Goal: Obtain resource: Download file/media

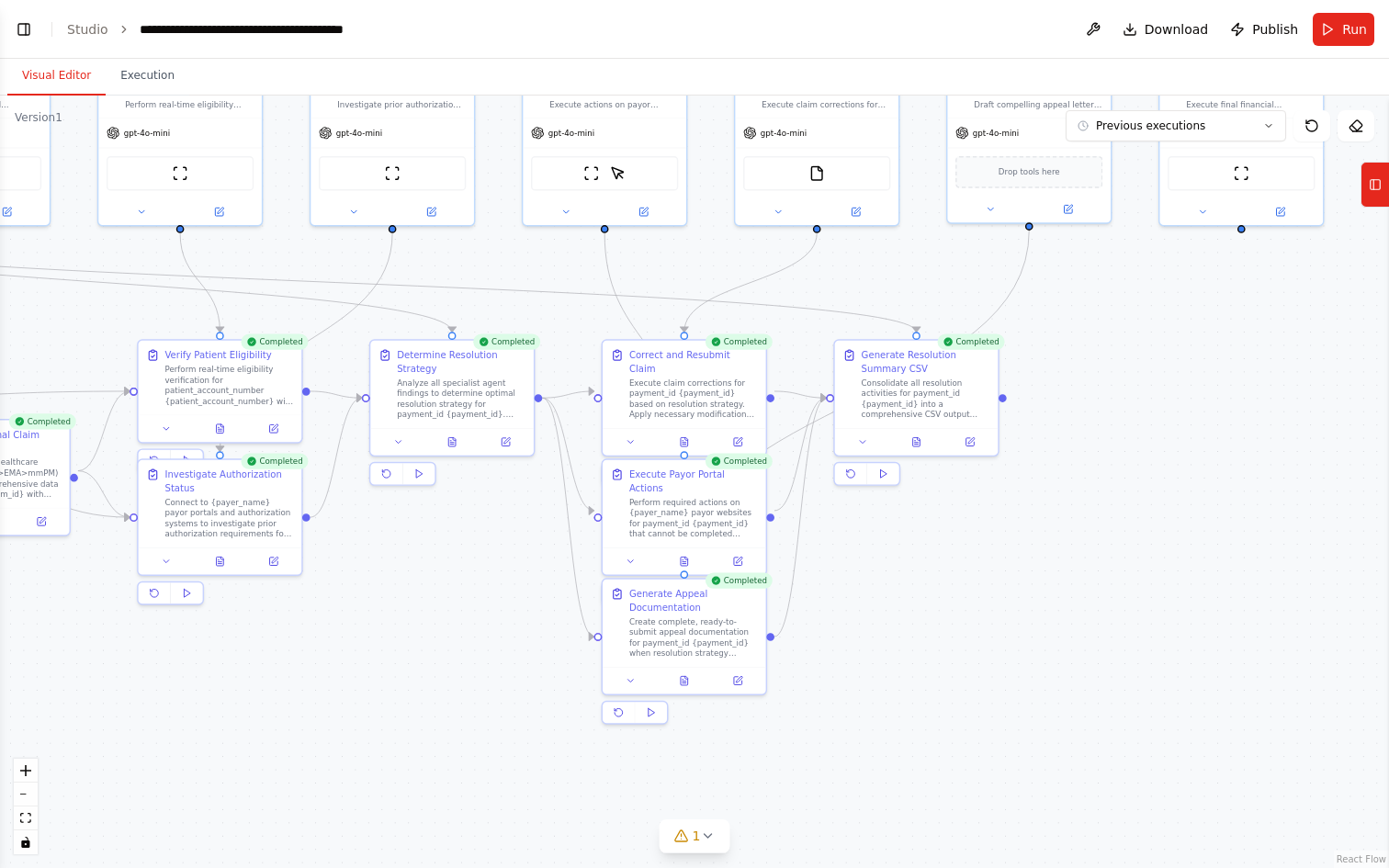
scroll to position [1684, 0]
click at [1379, 198] on icon at bounding box center [1376, 184] width 13 height 30
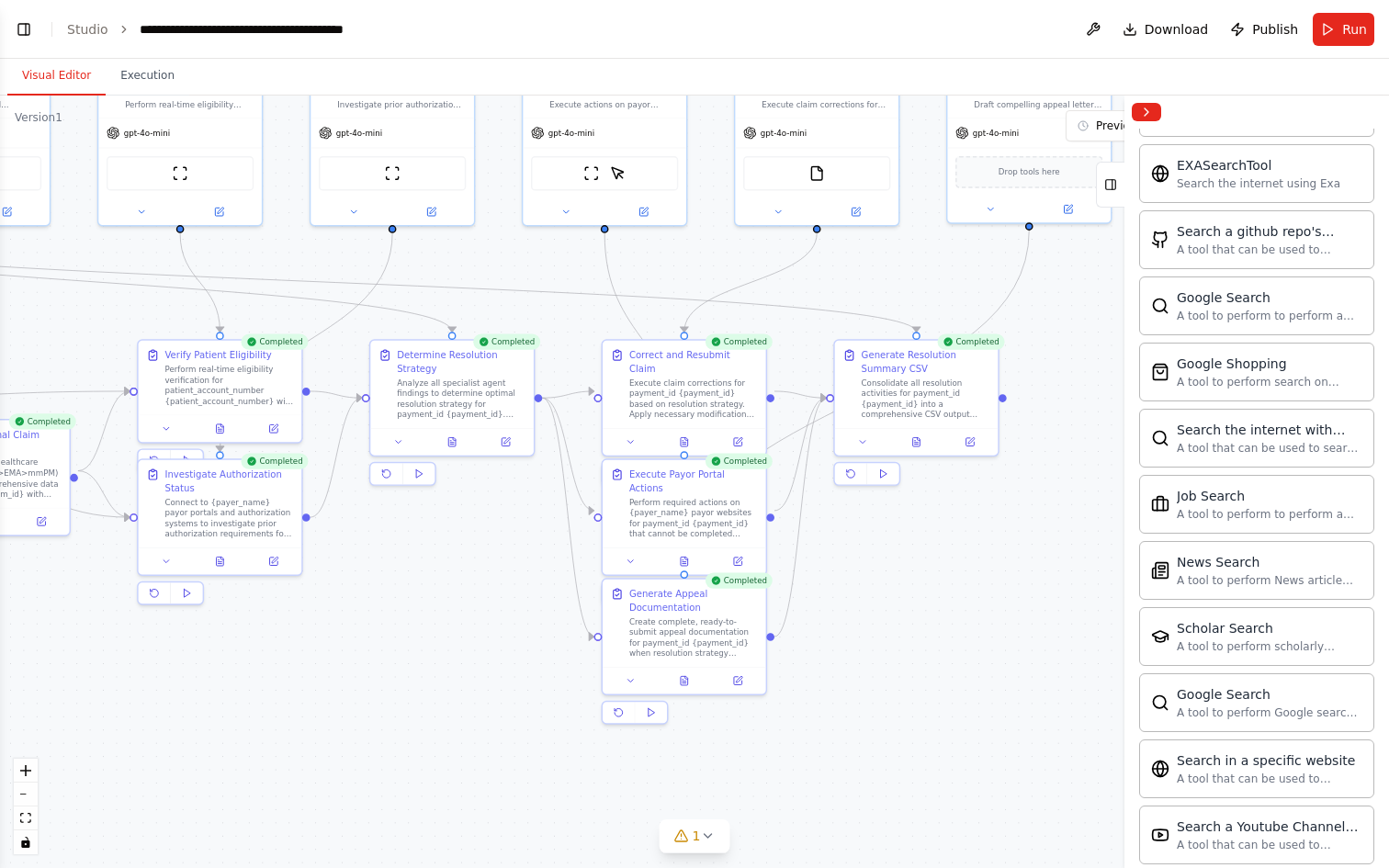
scroll to position [2791, 0]
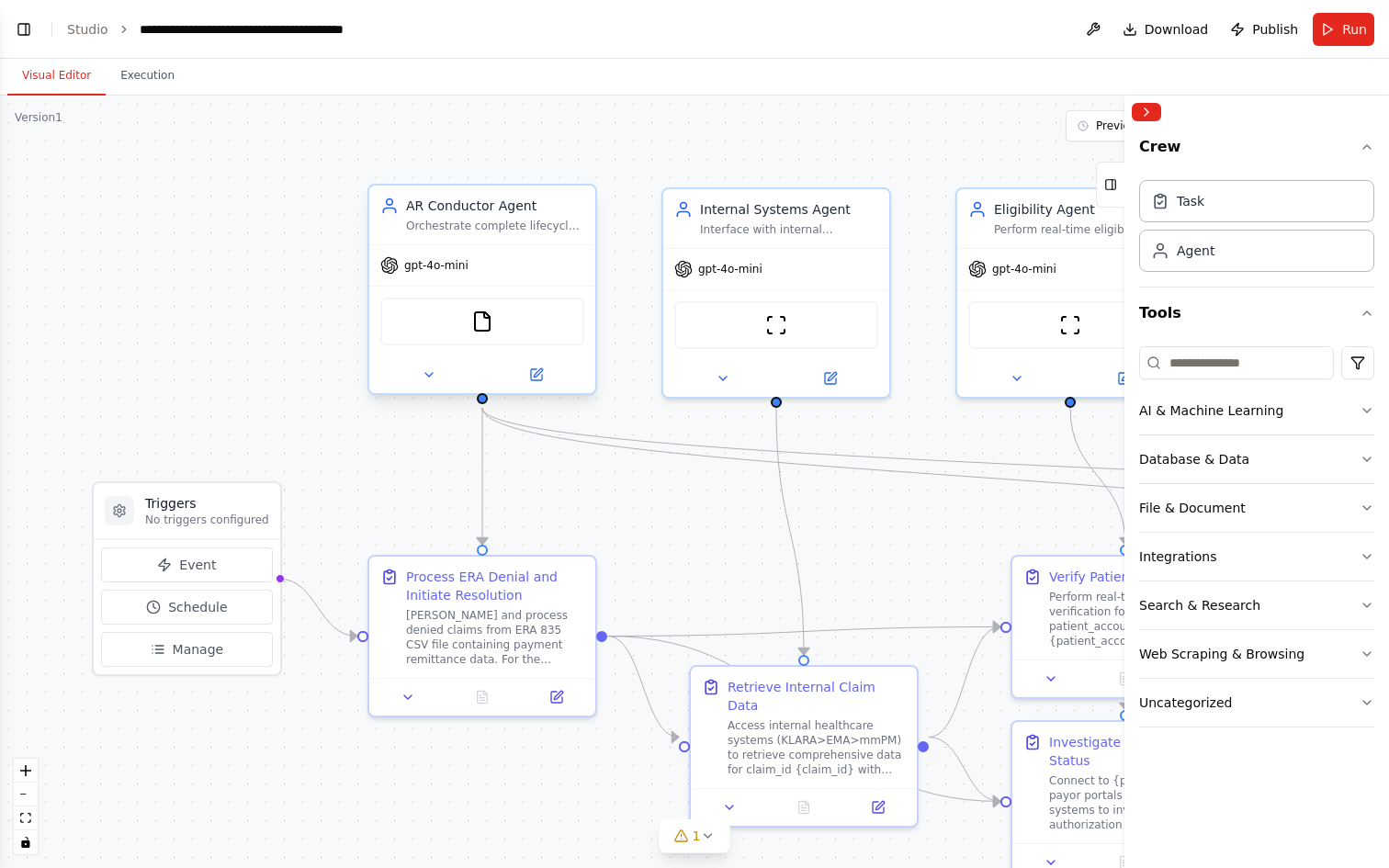
scroll to position [13356, 0]
click at [1146, 110] on button "Collapse right sidebar" at bounding box center [1146, 111] width 30 height 18
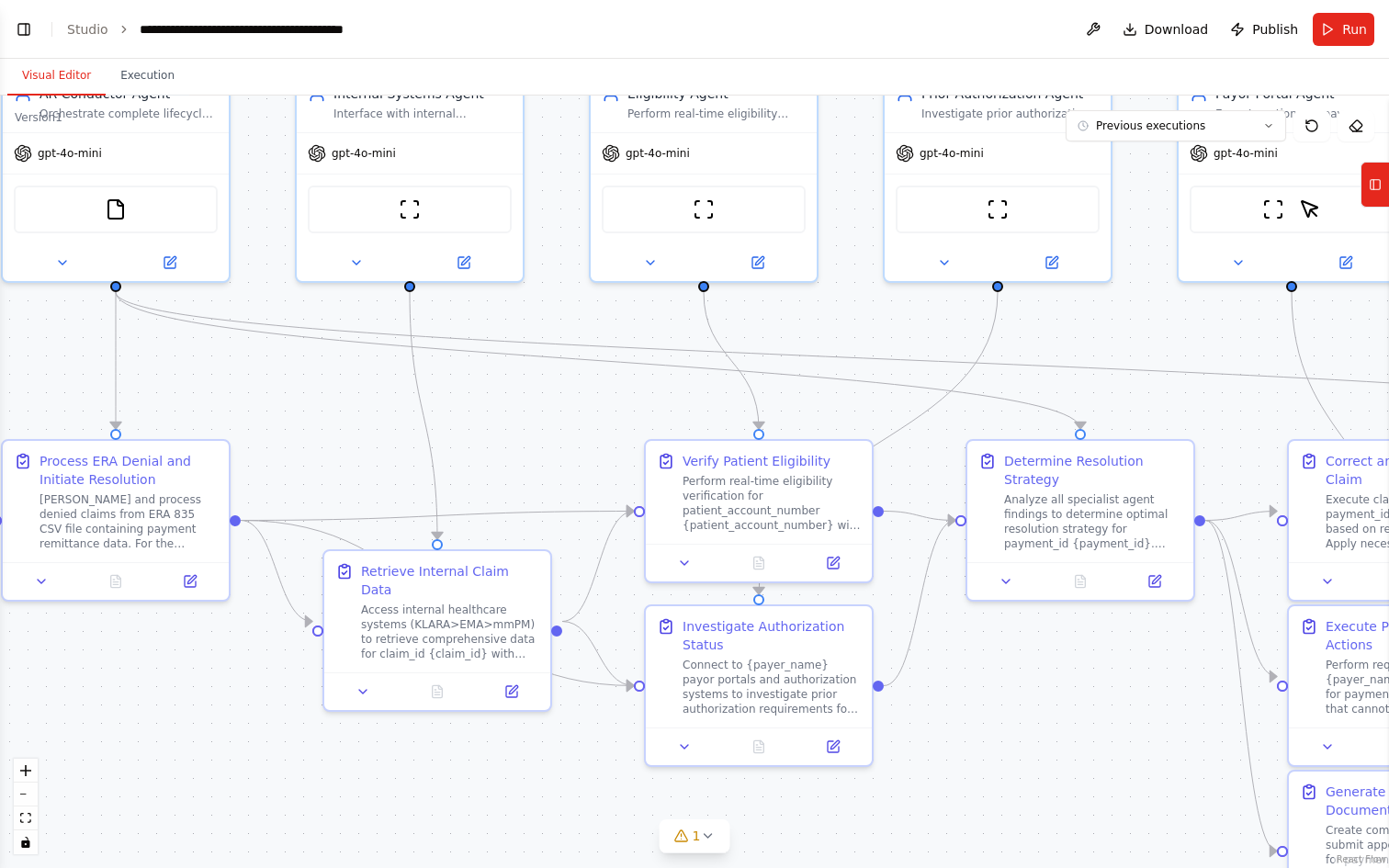
drag, startPoint x: 692, startPoint y: 564, endPoint x: 326, endPoint y: 449, distance: 383.6
click at [326, 449] on div ".deletable-edge-delete-btn { width: 20px; height: 20px; border: 0px solid #ffff…" at bounding box center [694, 481] width 1389 height 772
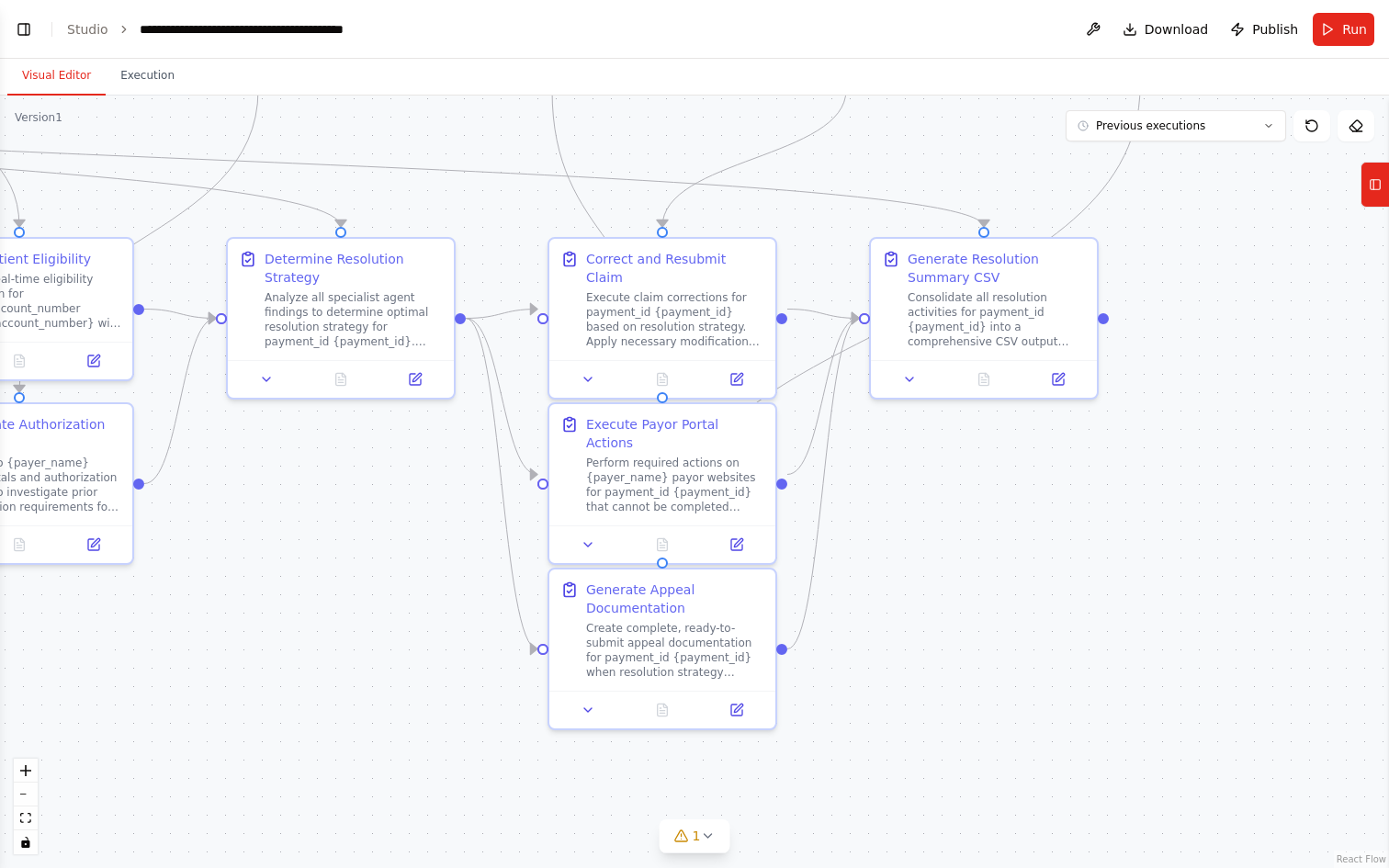
drag, startPoint x: 1172, startPoint y: 775, endPoint x: 432, endPoint y: 573, distance: 767.1
click at [432, 573] on div ".deletable-edge-delete-btn { width: 20px; height: 20px; border: 0px solid #ffff…" at bounding box center [694, 481] width 1389 height 772
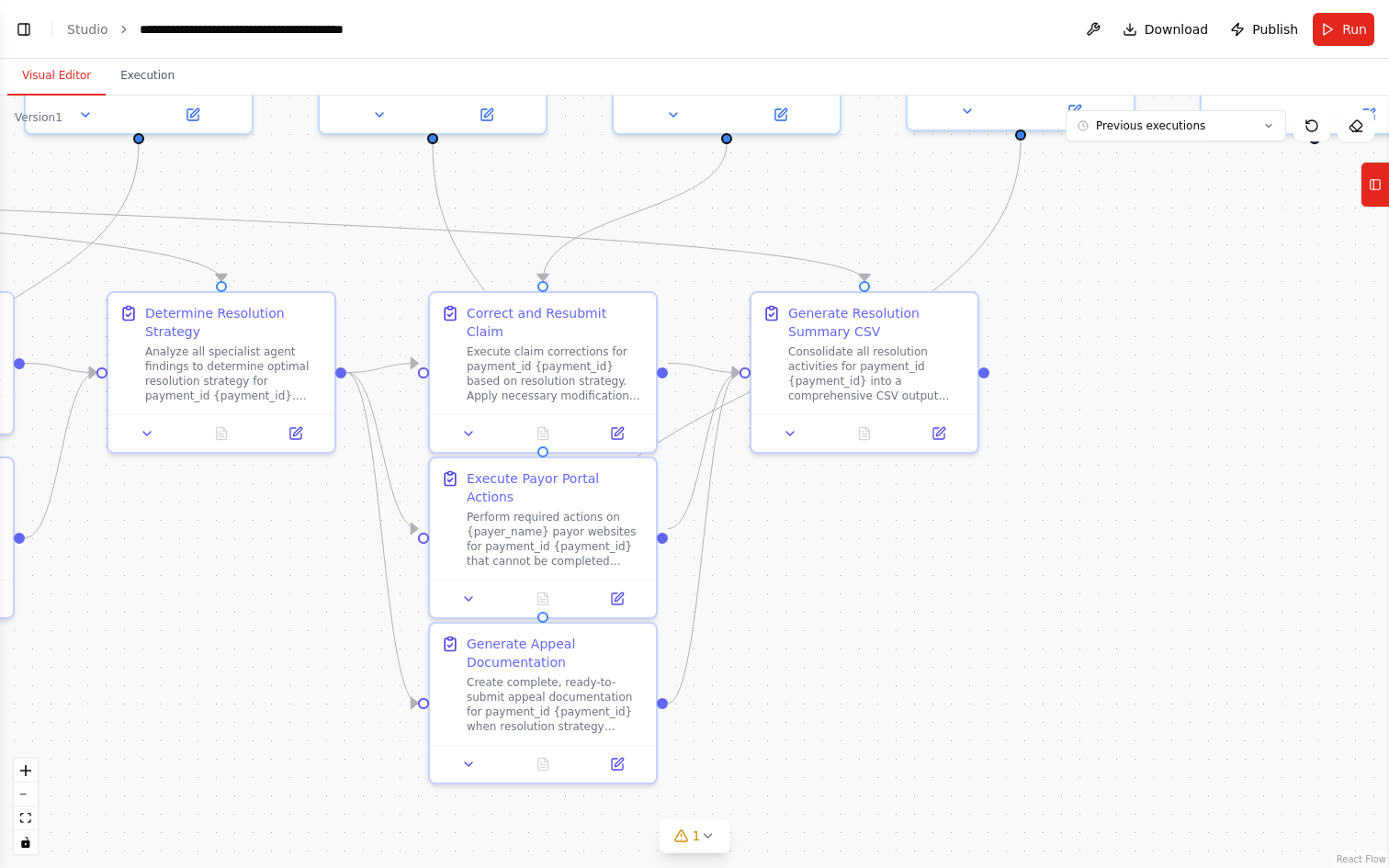
drag, startPoint x: 1061, startPoint y: 520, endPoint x: 942, endPoint y: 574, distance: 130.7
click at [942, 574] on div ".deletable-edge-delete-btn { width: 20px; height: 20px; border: 0px solid #ffff…" at bounding box center [694, 481] width 1389 height 772
click at [129, 76] on button "Execution" at bounding box center [148, 76] width 84 height 39
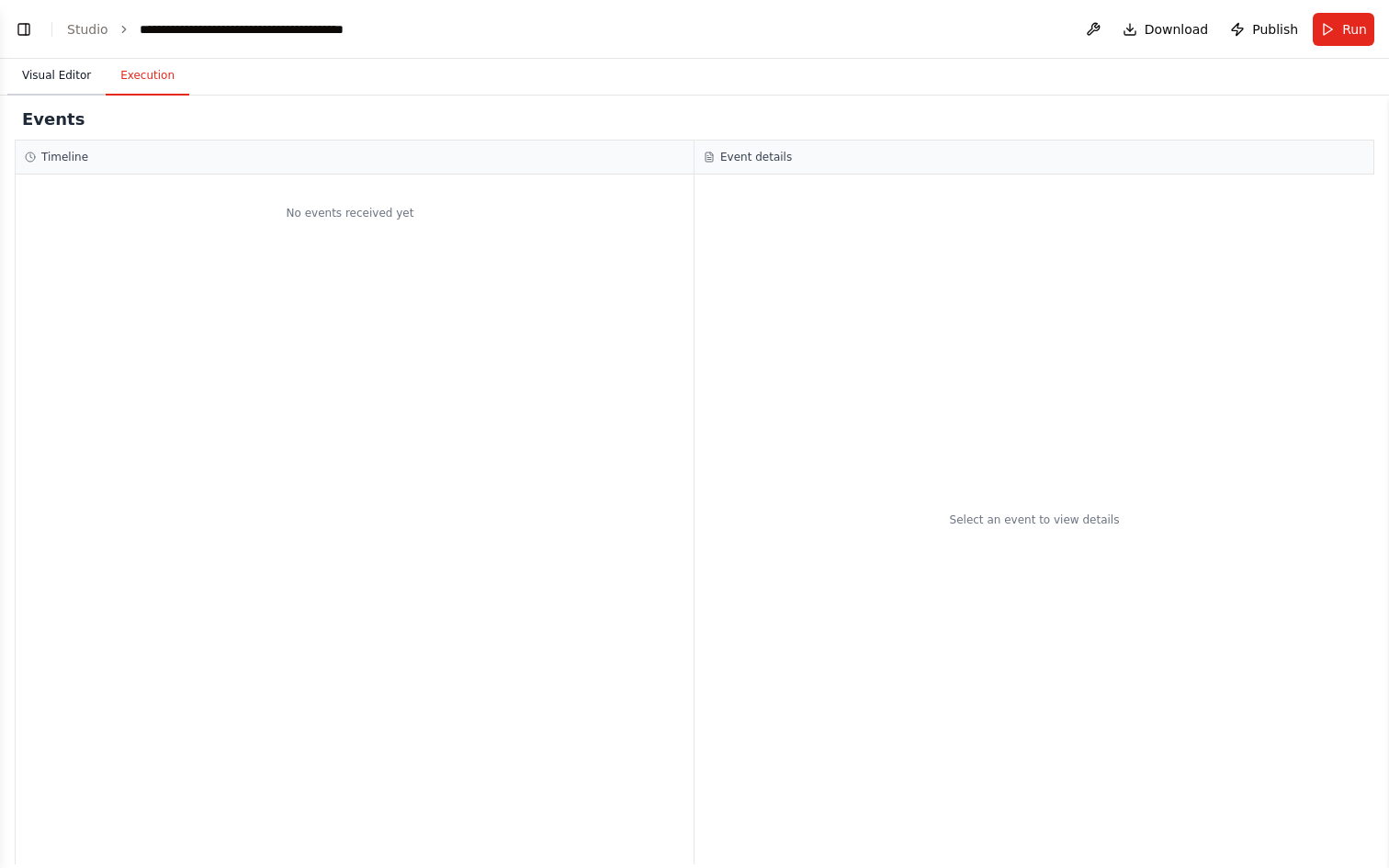
click at [47, 70] on button "Visual Editor" at bounding box center [56, 76] width 98 height 39
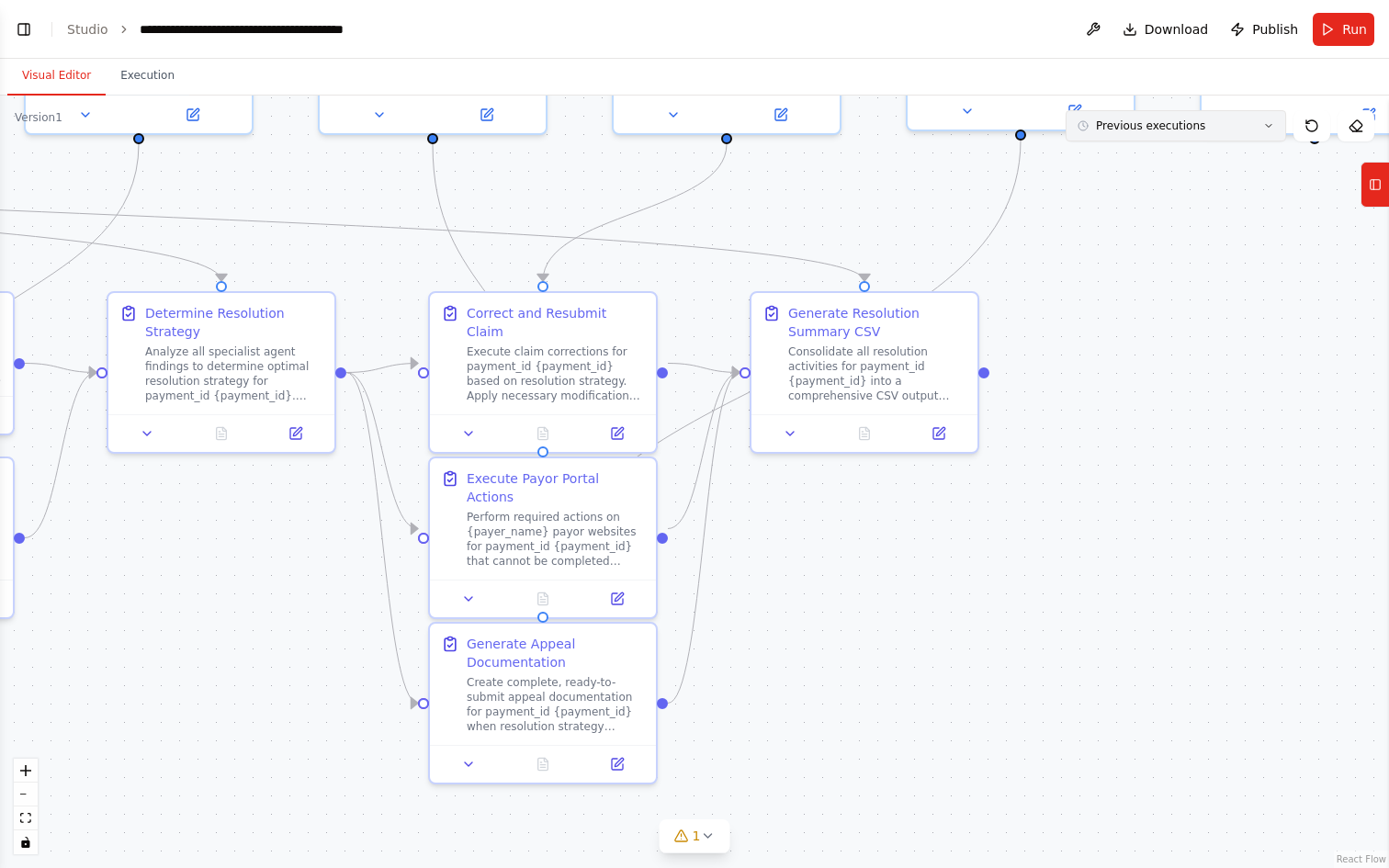
click at [1221, 135] on button "Previous executions" at bounding box center [1176, 126] width 221 height 31
click at [1189, 222] on div "10/9/2025" at bounding box center [1186, 220] width 184 height 14
click at [1109, 216] on div ".deletable-edge-delete-btn { width: 20px; height: 20px; border: 0px solid #ffff…" at bounding box center [694, 481] width 1389 height 772
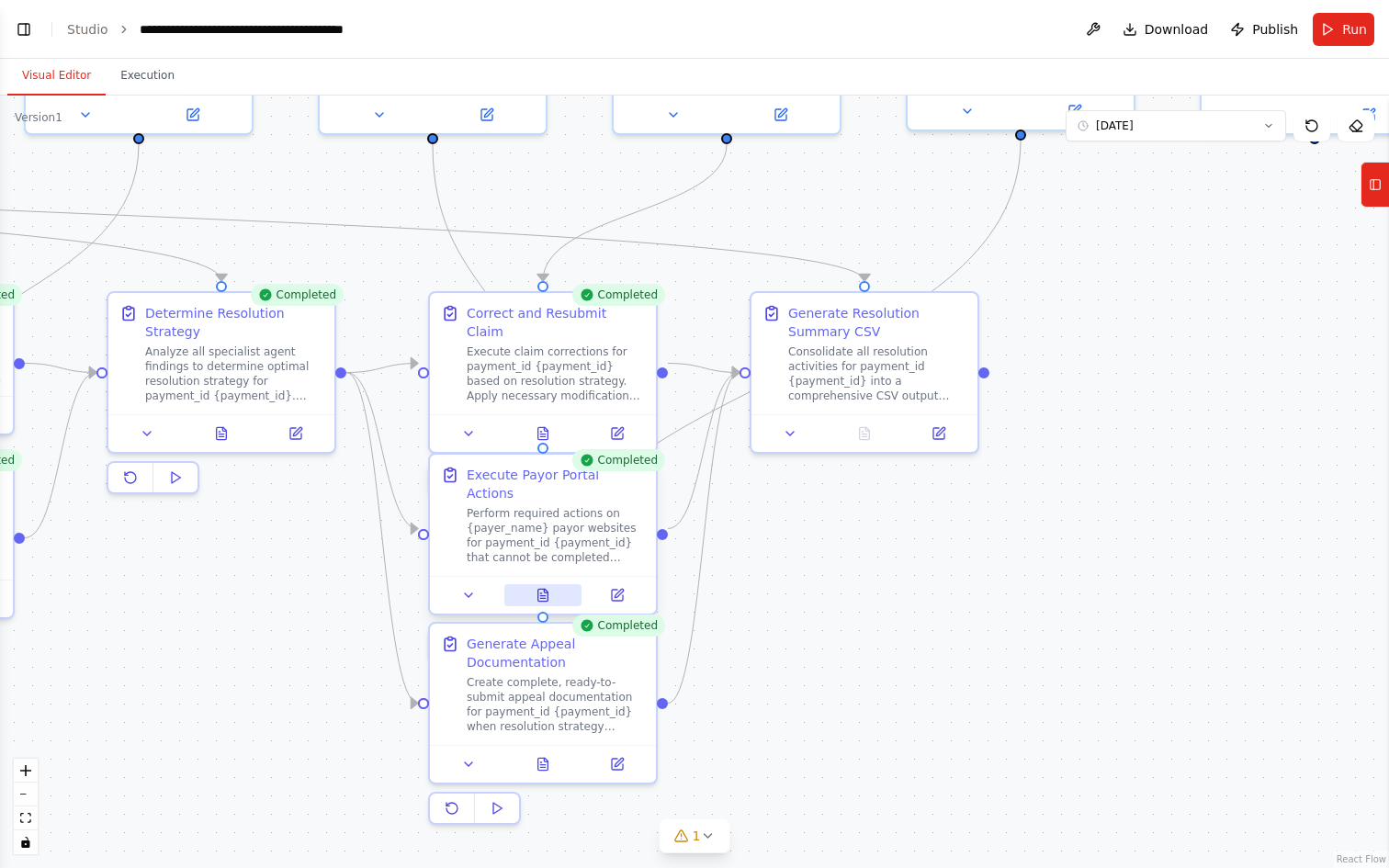
click at [543, 588] on icon at bounding box center [543, 594] width 10 height 12
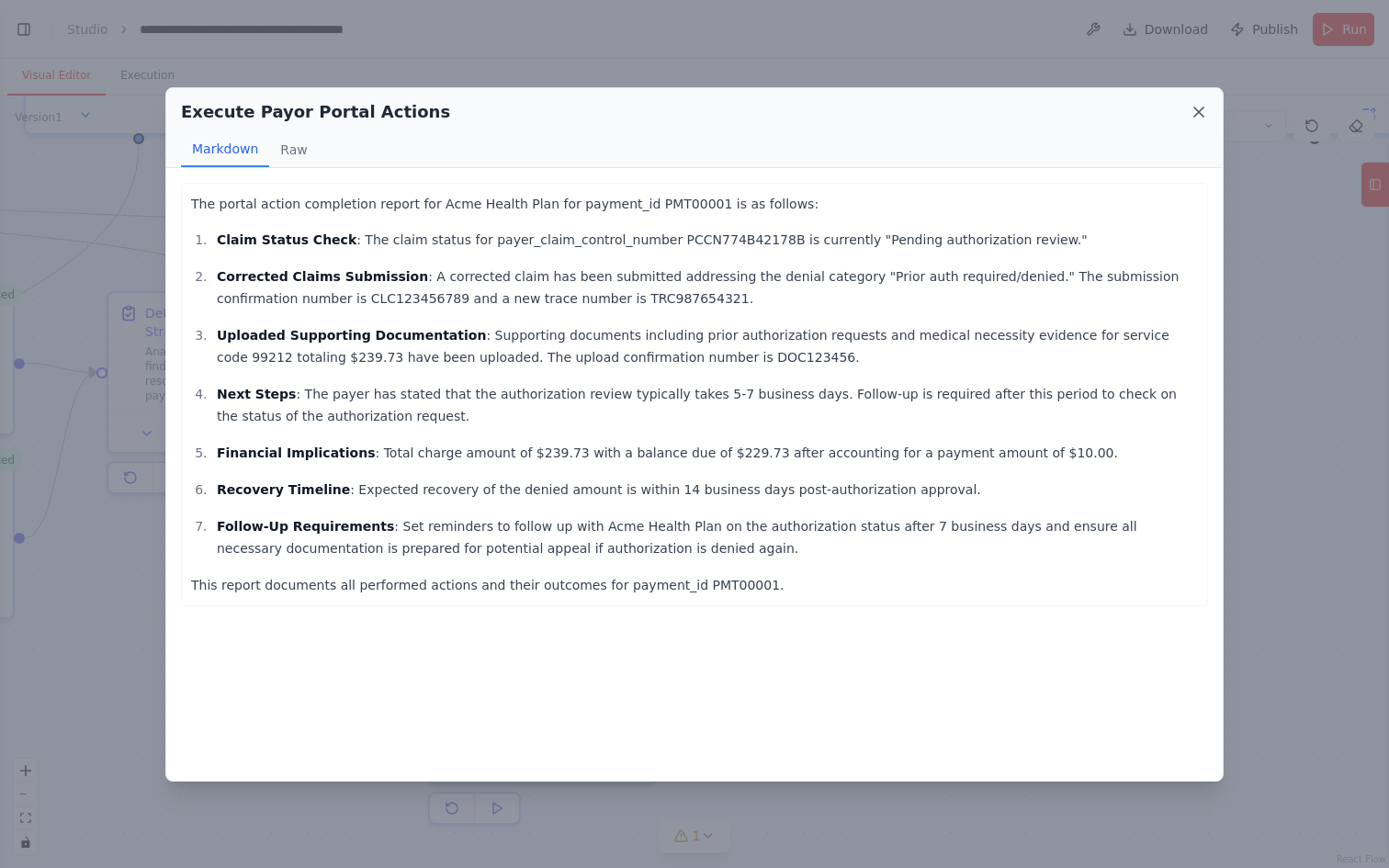
click at [1203, 117] on icon at bounding box center [1198, 111] width 18 height 18
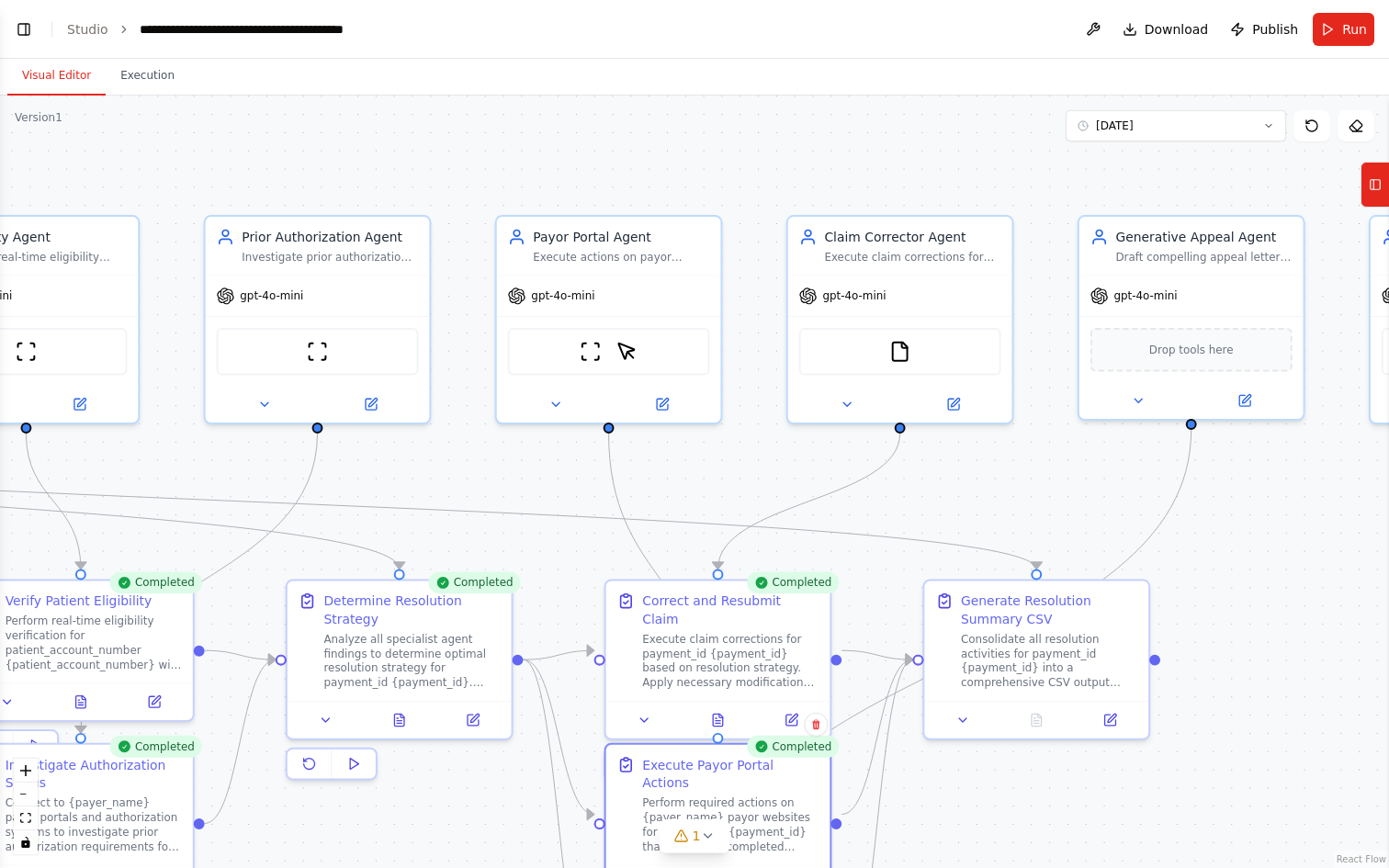
drag, startPoint x: 1173, startPoint y: 345, endPoint x: 1345, endPoint y: 633, distance: 335.5
click at [1345, 633] on div ".deletable-edge-delete-btn { width: 20px; height: 20px; border: 0px solid #ffff…" at bounding box center [694, 481] width 1389 height 772
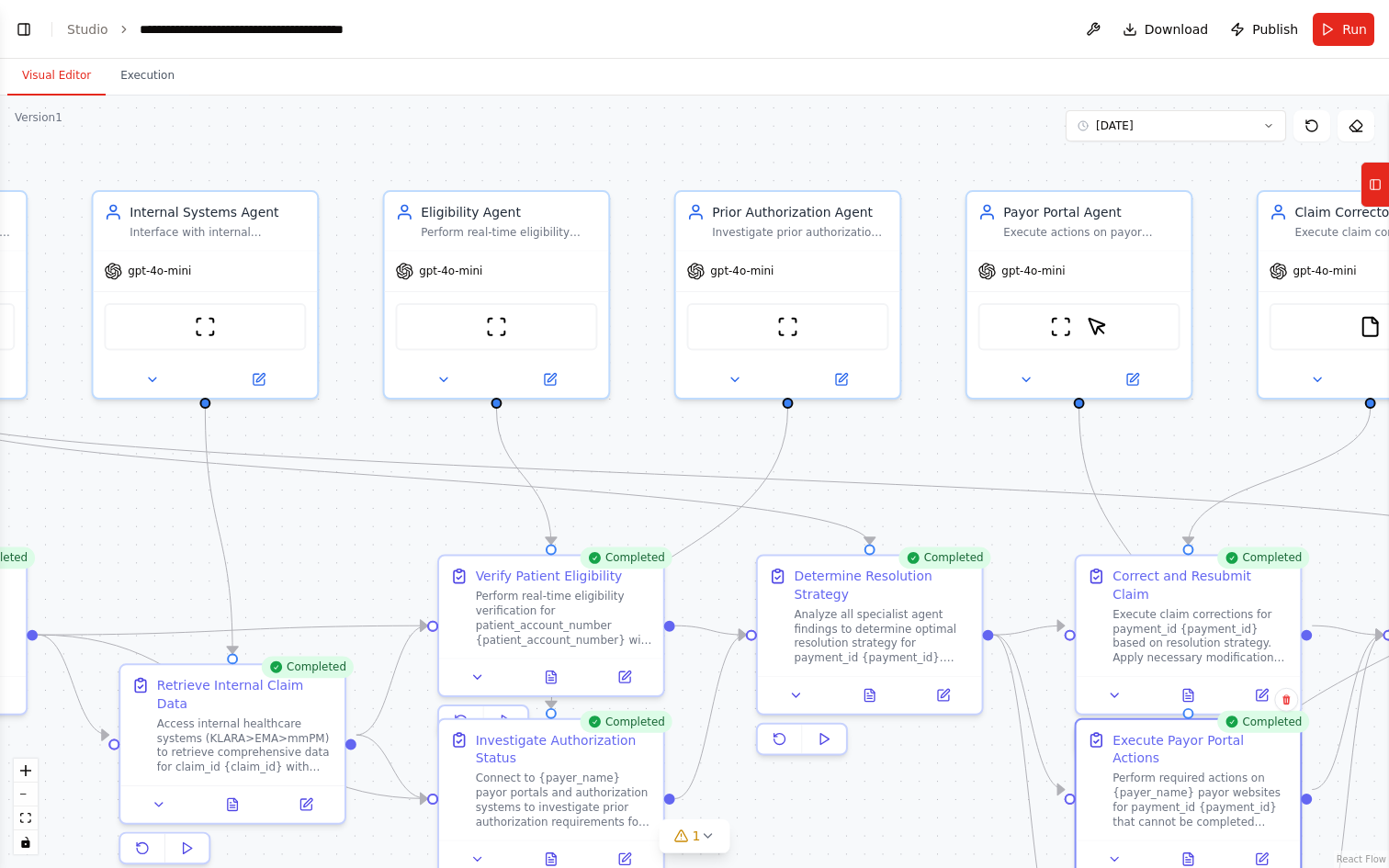
drag, startPoint x: 477, startPoint y: 465, endPoint x: 920, endPoint y: 434, distance: 444.1
click at [920, 434] on div ".deletable-edge-delete-btn { width: 20px; height: 20px; border: 0px solid #ffff…" at bounding box center [694, 481] width 1389 height 772
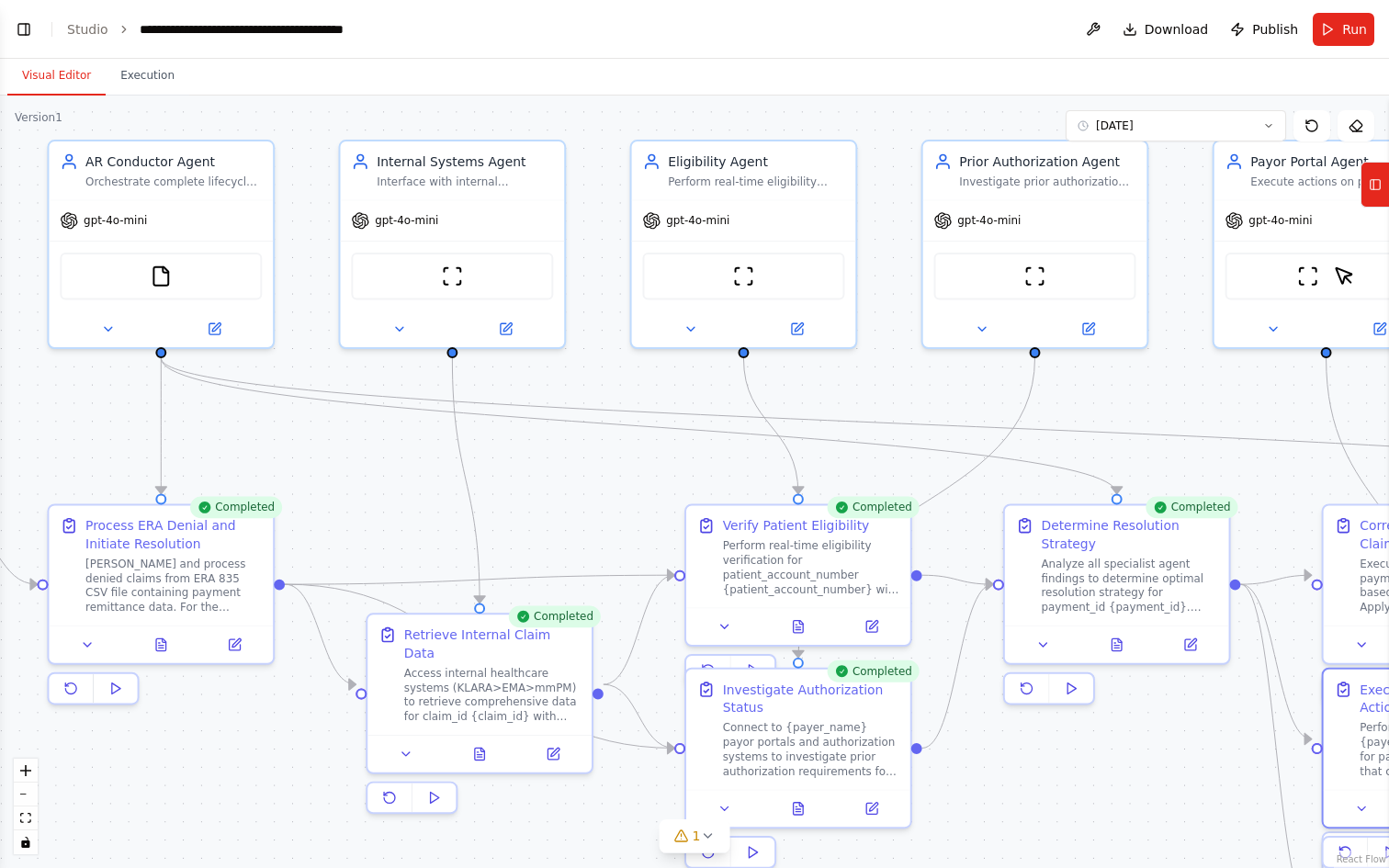
drag, startPoint x: 460, startPoint y: 443, endPoint x: 661, endPoint y: 388, distance: 208.4
click at [661, 388] on div ".deletable-edge-delete-btn { width: 20px; height: 20px; border: 0px solid #ffff…" at bounding box center [694, 481] width 1389 height 772
click at [30, 785] on button "zoom out" at bounding box center [25, 794] width 24 height 24
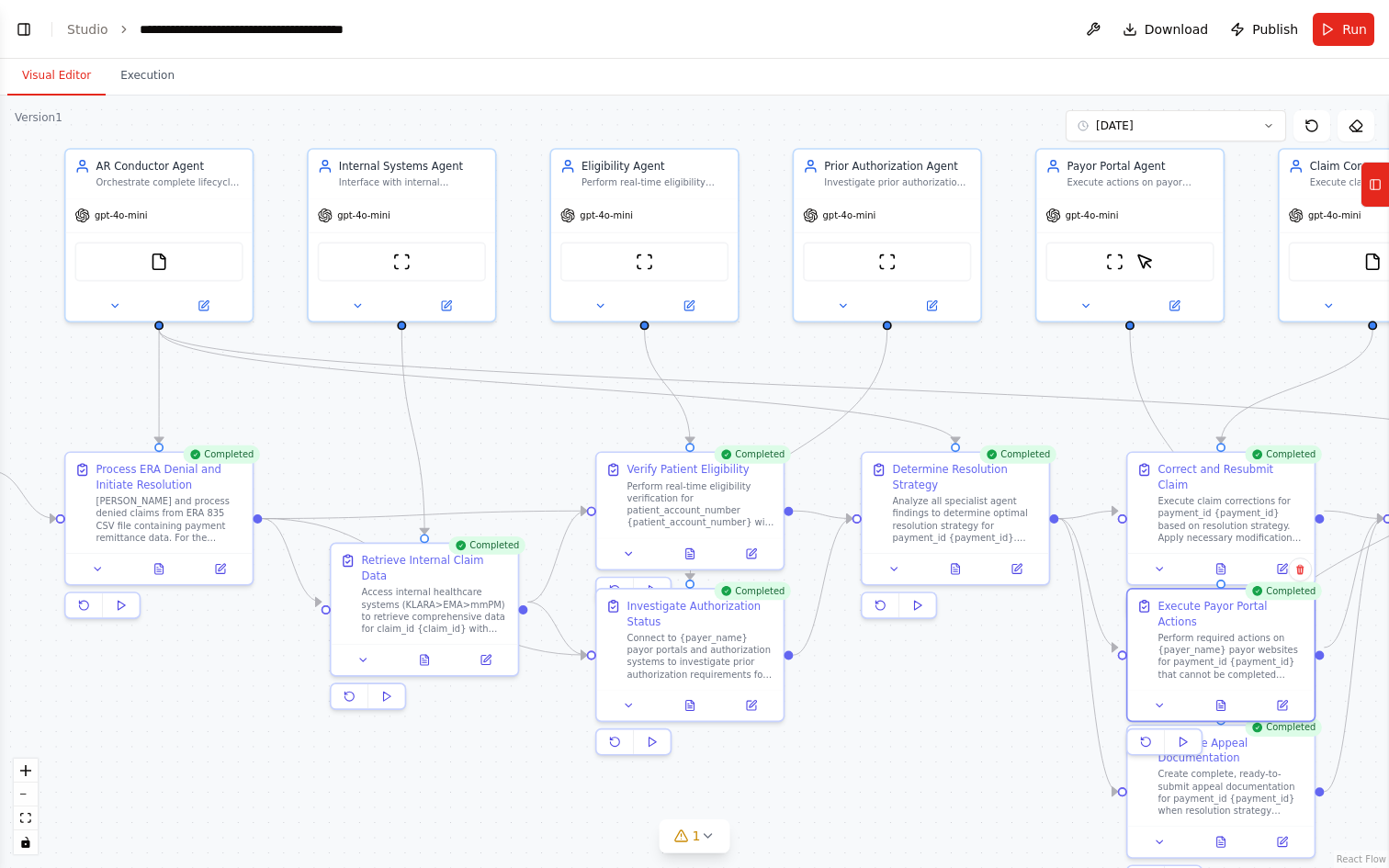
drag, startPoint x: 383, startPoint y: 436, endPoint x: 292, endPoint y: 387, distance: 103.4
click at [292, 387] on div ".deletable-edge-delete-btn { width: 20px; height: 20px; border: 0px solid #ffff…" at bounding box center [694, 481] width 1389 height 772
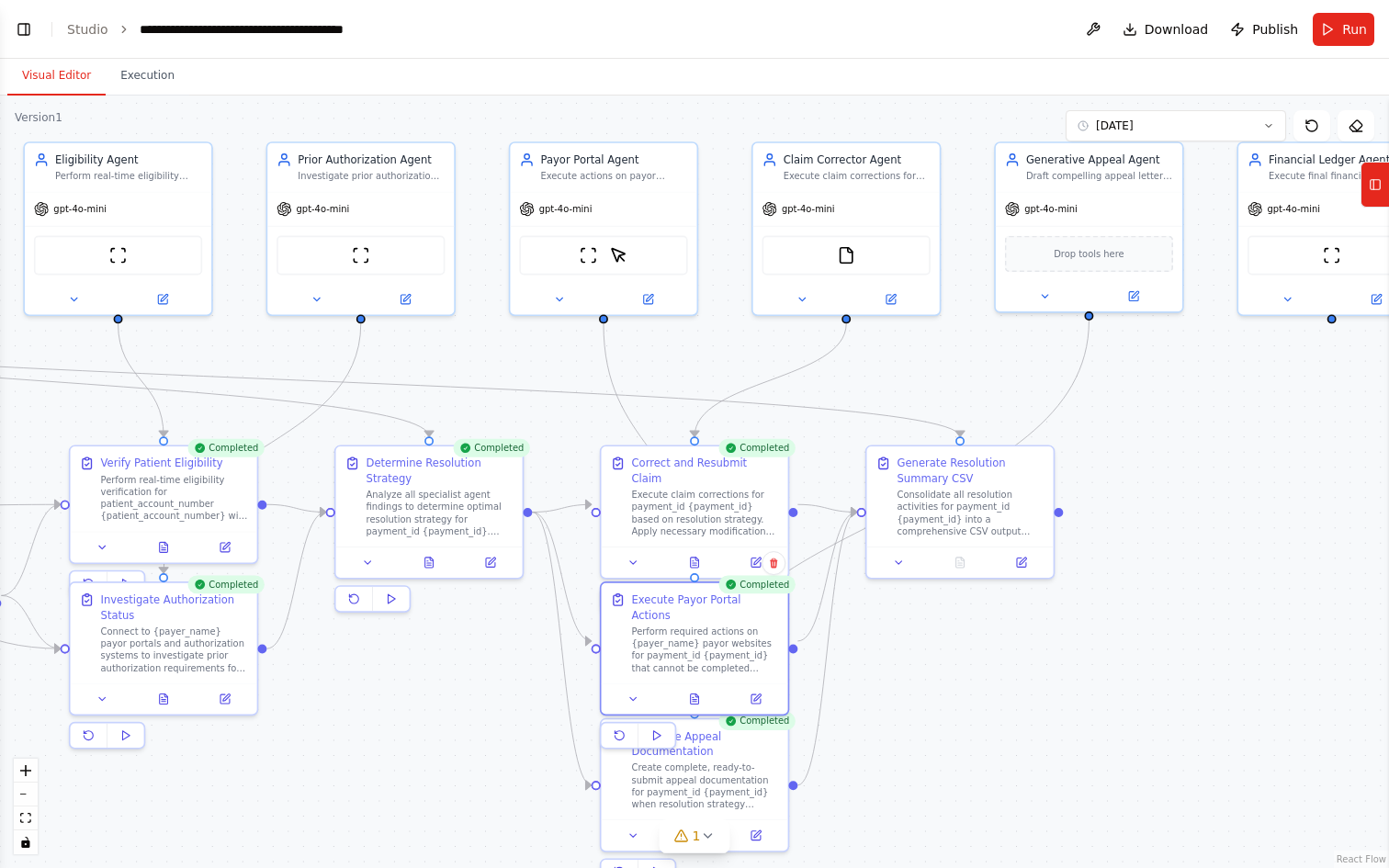
drag, startPoint x: 775, startPoint y: 354, endPoint x: 286, endPoint y: 390, distance: 490.3
click at [196, 350] on div ".deletable-edge-delete-btn { width: 20px; height: 20px; border: 0px solid #ffff…" at bounding box center [694, 481] width 1389 height 772
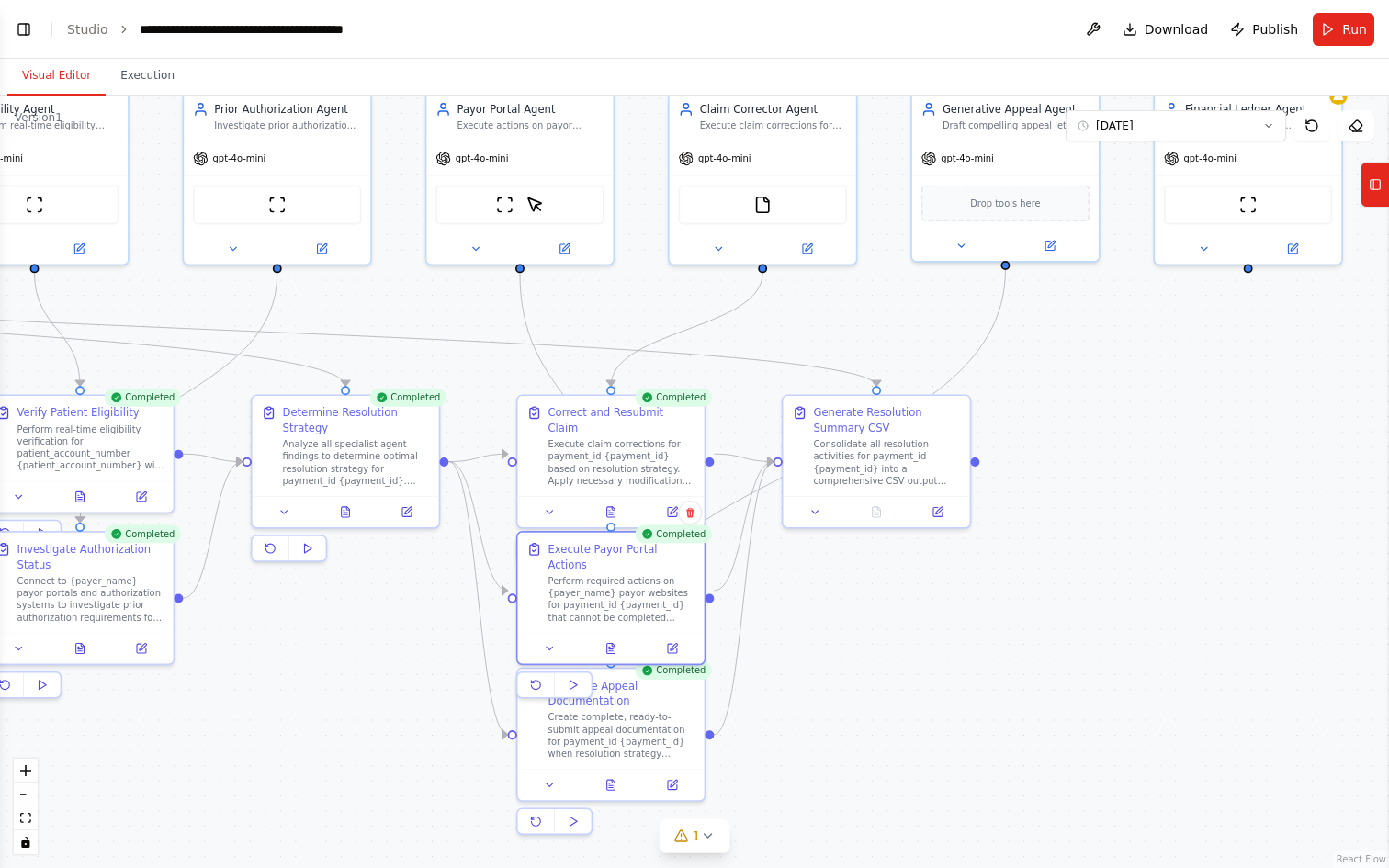
drag, startPoint x: 1158, startPoint y: 610, endPoint x: 1122, endPoint y: 537, distance: 81.4
click at [1122, 537] on div ".deletable-edge-delete-btn { width: 20px; height: 20px; border: 0px solid #ffff…" at bounding box center [694, 481] width 1389 height 772
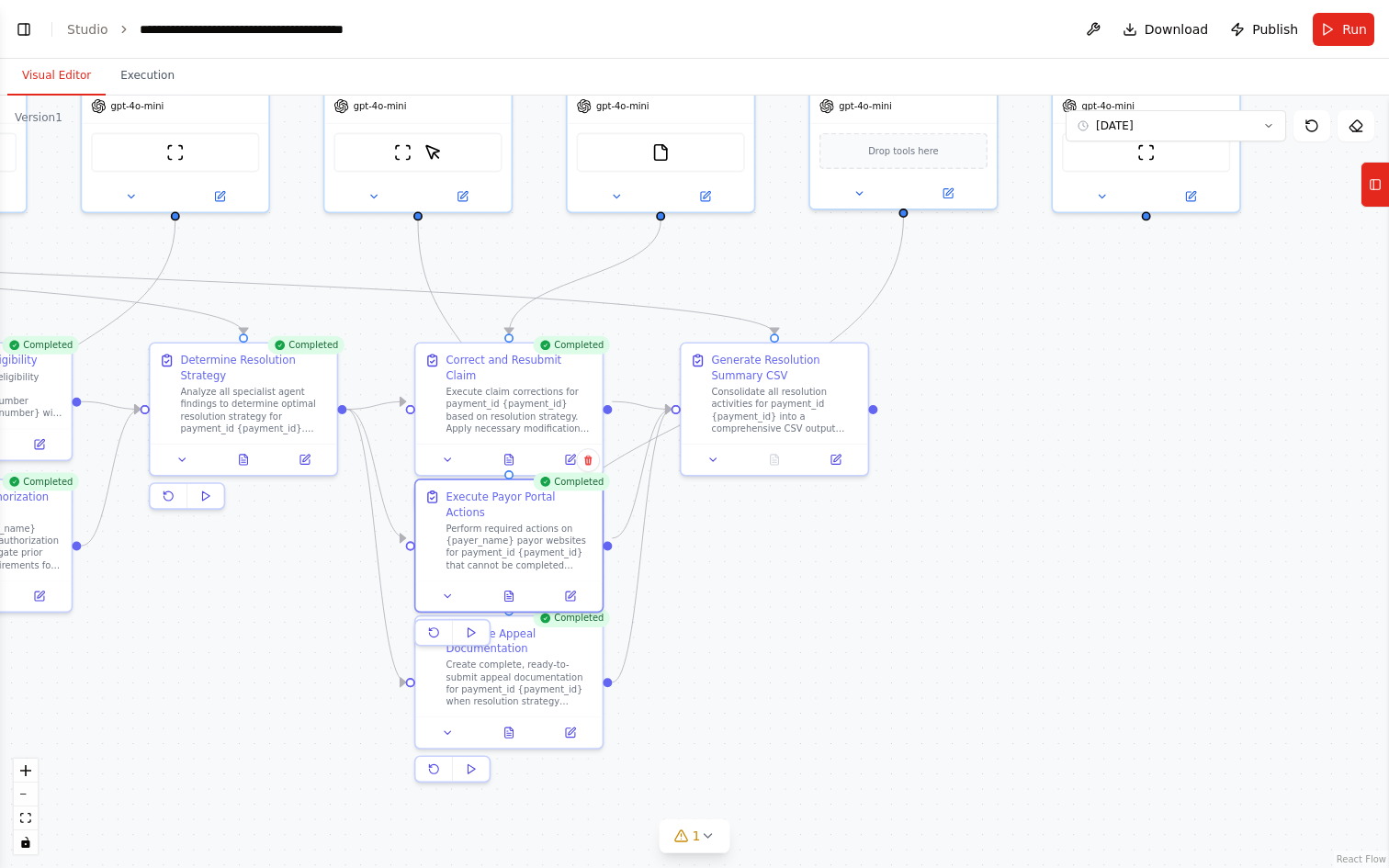
drag, startPoint x: 1072, startPoint y: 494, endPoint x: 975, endPoint y: 462, distance: 102.1
click at [975, 462] on div ".deletable-edge-delete-btn { width: 20px; height: 20px; border: 0px solid #ffff…" at bounding box center [694, 481] width 1389 height 772
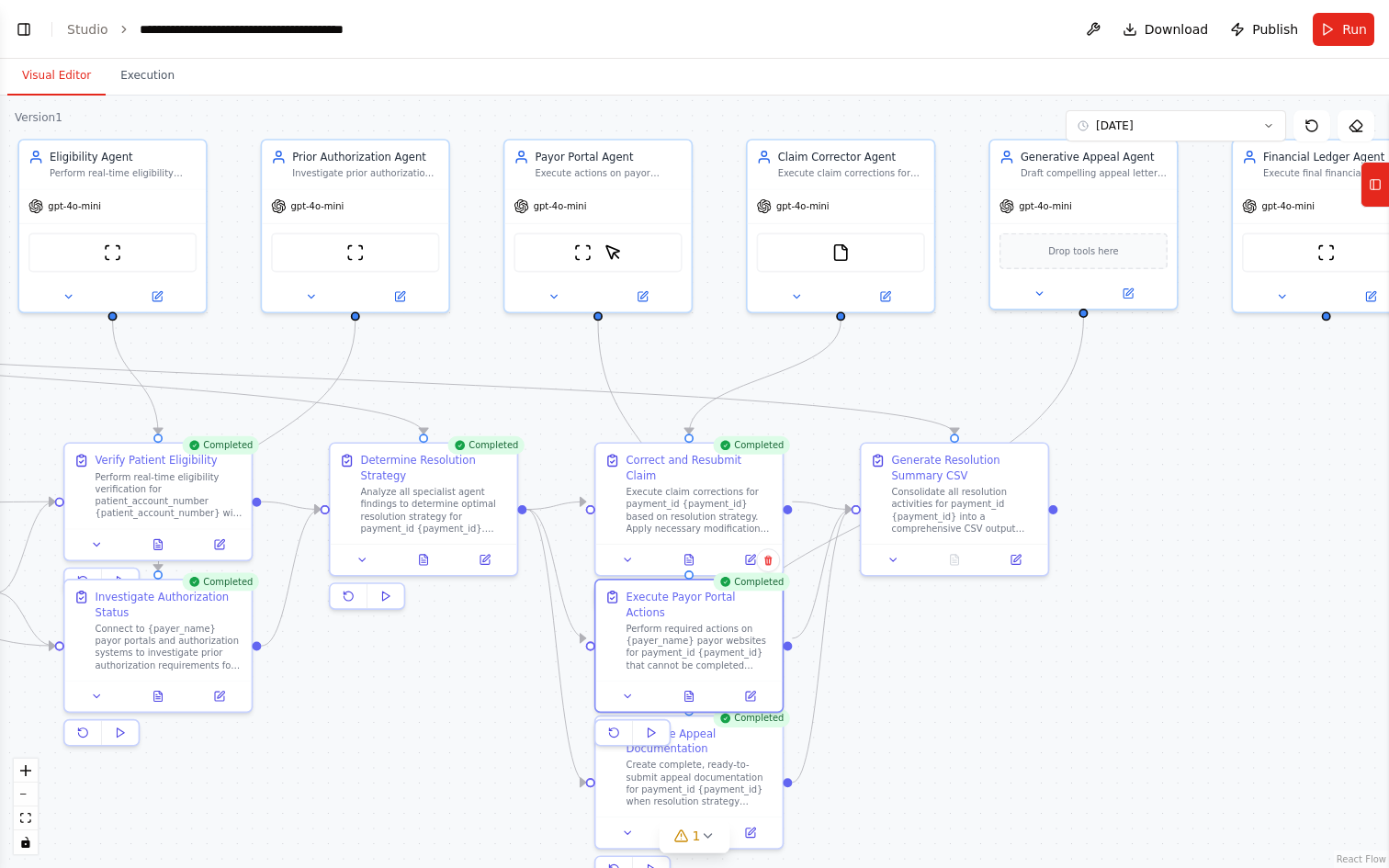
drag, startPoint x: 947, startPoint y: 559, endPoint x: 1071, endPoint y: 694, distance: 183.3
click at [1071, 694] on div ".deletable-edge-delete-btn { width: 20px; height: 20px; border: 0px solid #ffff…" at bounding box center [694, 481] width 1389 height 772
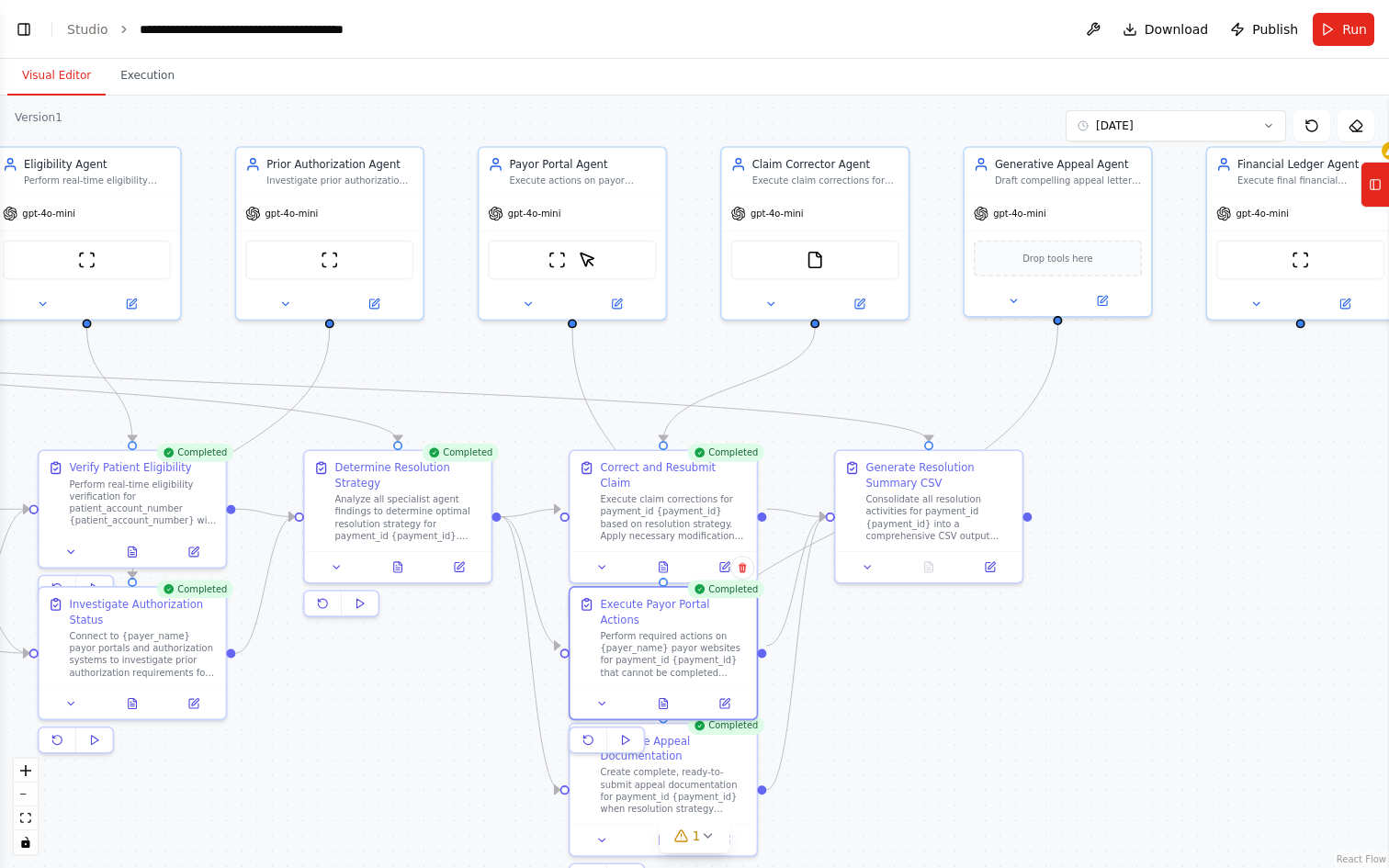
drag, startPoint x: 724, startPoint y: 354, endPoint x: 698, endPoint y: 360, distance: 26.7
click at [698, 360] on div ".deletable-edge-delete-btn { width: 20px; height: 20px; border: 0px solid #ffff…" at bounding box center [694, 481] width 1389 height 772
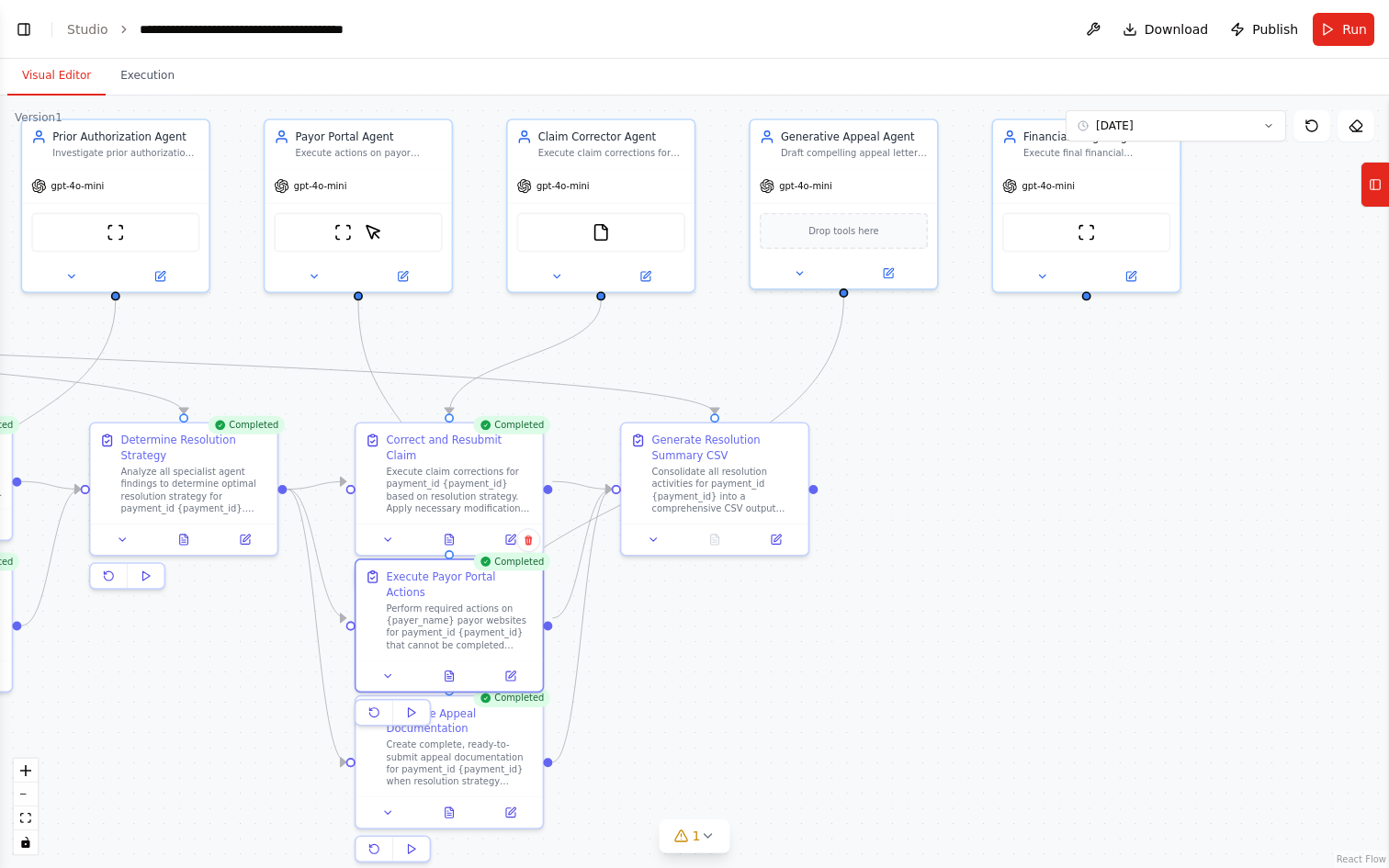
drag, startPoint x: 971, startPoint y: 376, endPoint x: 755, endPoint y: 352, distance: 217.3
click at [755, 352] on div ".deletable-edge-delete-btn { width: 20px; height: 20px; border: 0px solid #ffff…" at bounding box center [694, 481] width 1389 height 772
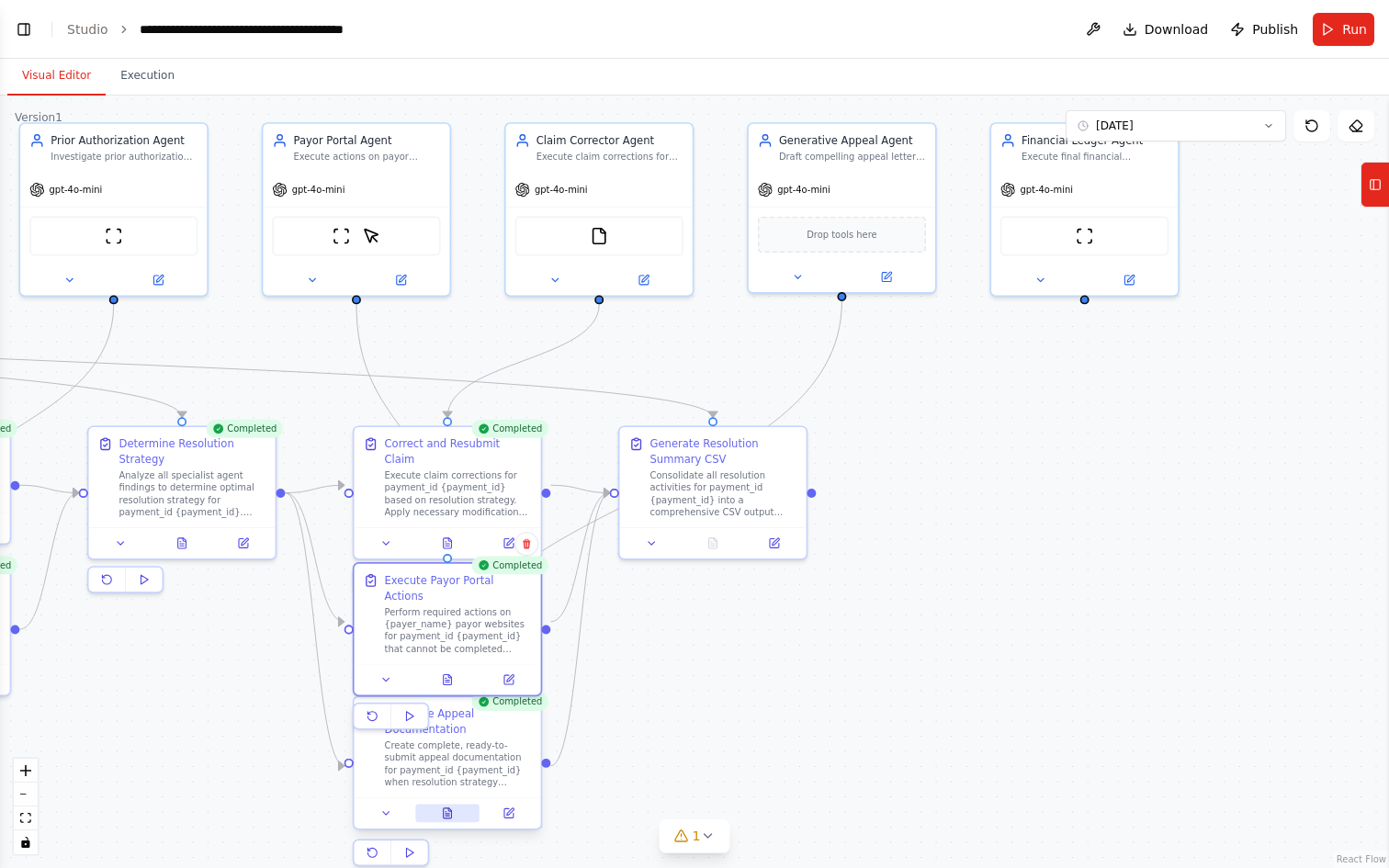
click at [446, 814] on icon at bounding box center [447, 813] width 9 height 10
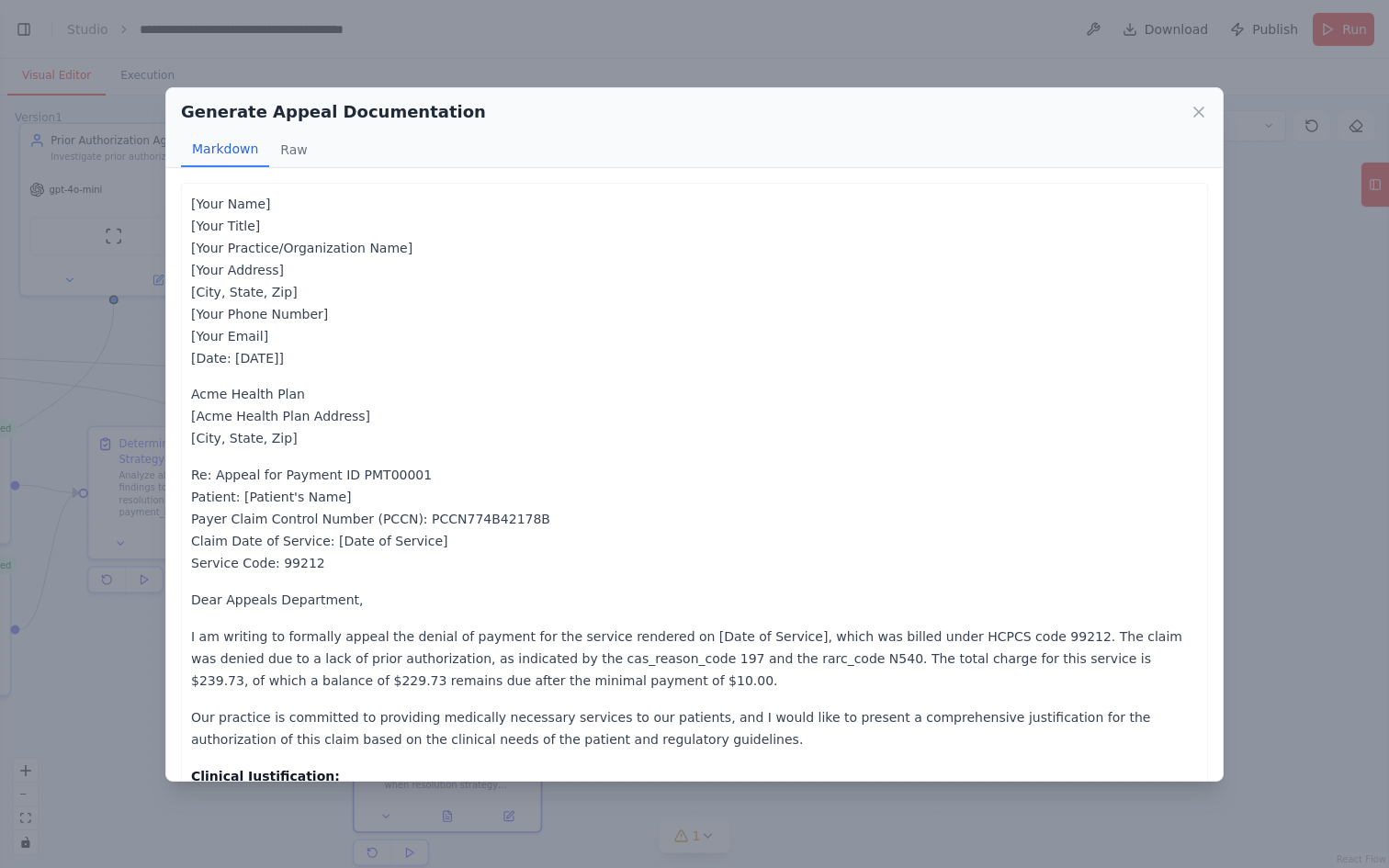
click at [288, 419] on p "Acme Health Plan [Acme Health Plan Address] [City, State, Zip]" at bounding box center [694, 415] width 1006 height 66
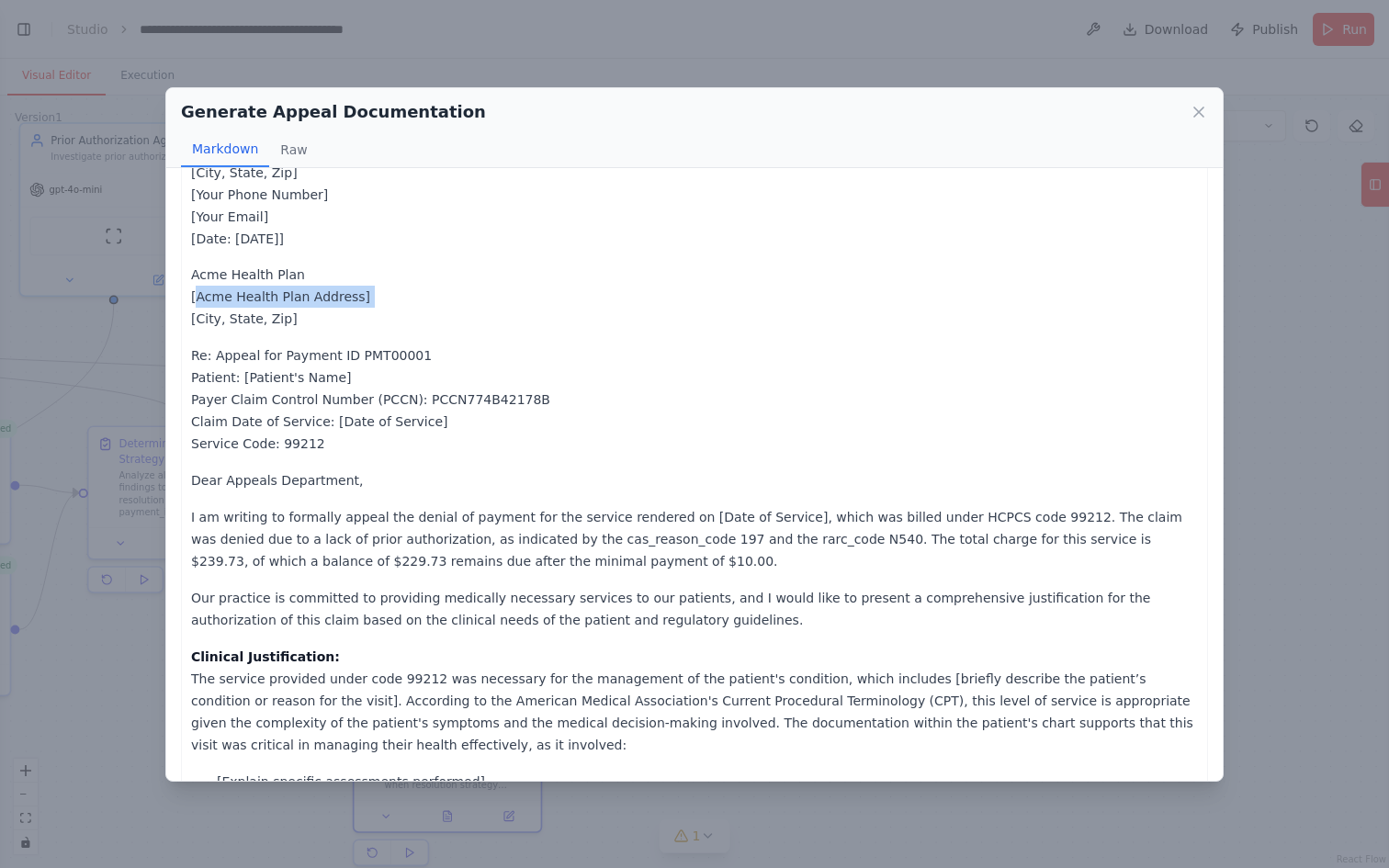
scroll to position [123, 0]
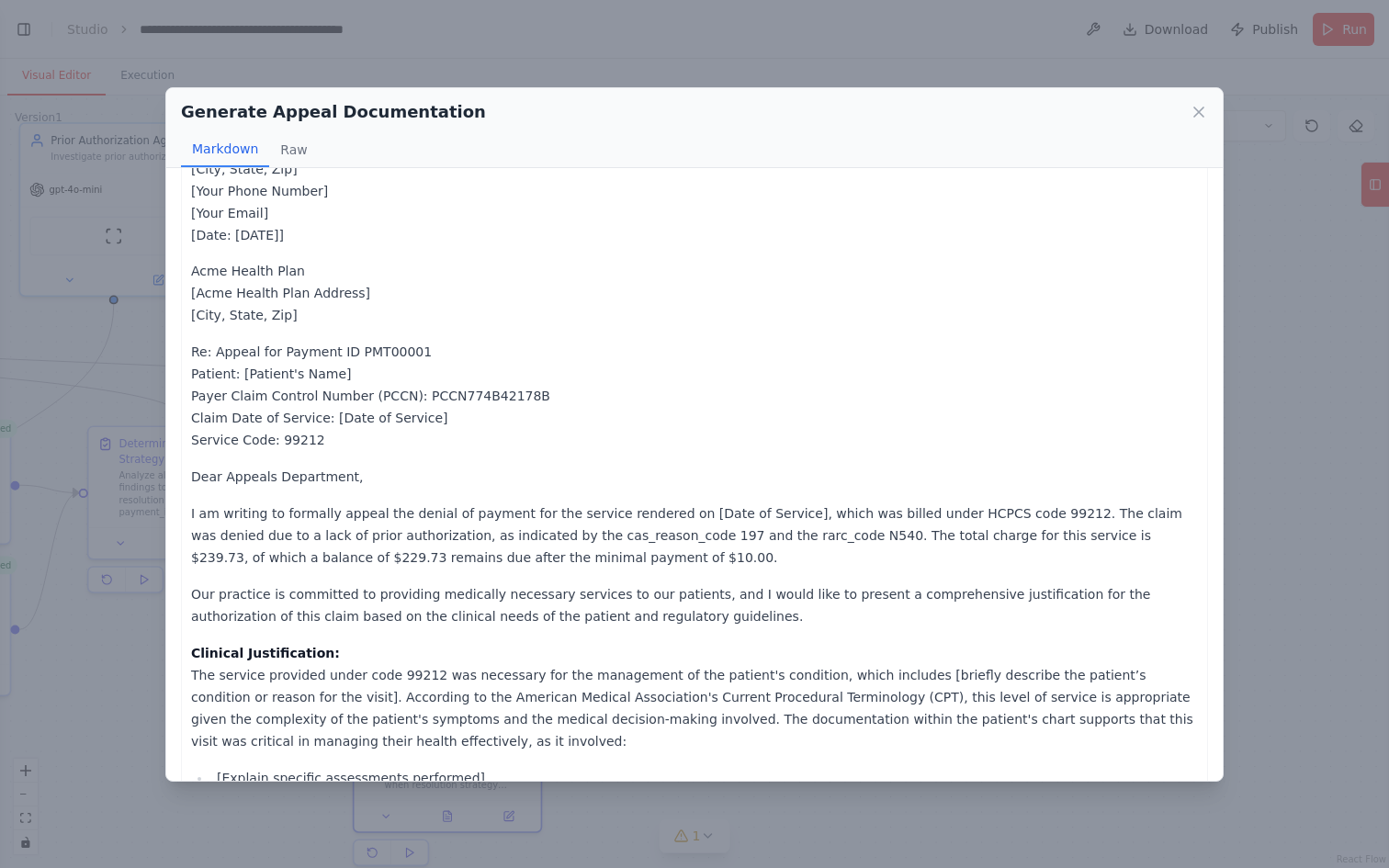
click at [405, 415] on p "Re: Appeal for Payment ID PMT00001 Patient: [Patient's Name] Payer Claim Contro…" at bounding box center [694, 396] width 1006 height 110
click at [521, 410] on p "Re: Appeal for Payment ID PMT00001 Patient: [Patient's Name] Payer Claim Contro…" at bounding box center [694, 396] width 1006 height 110
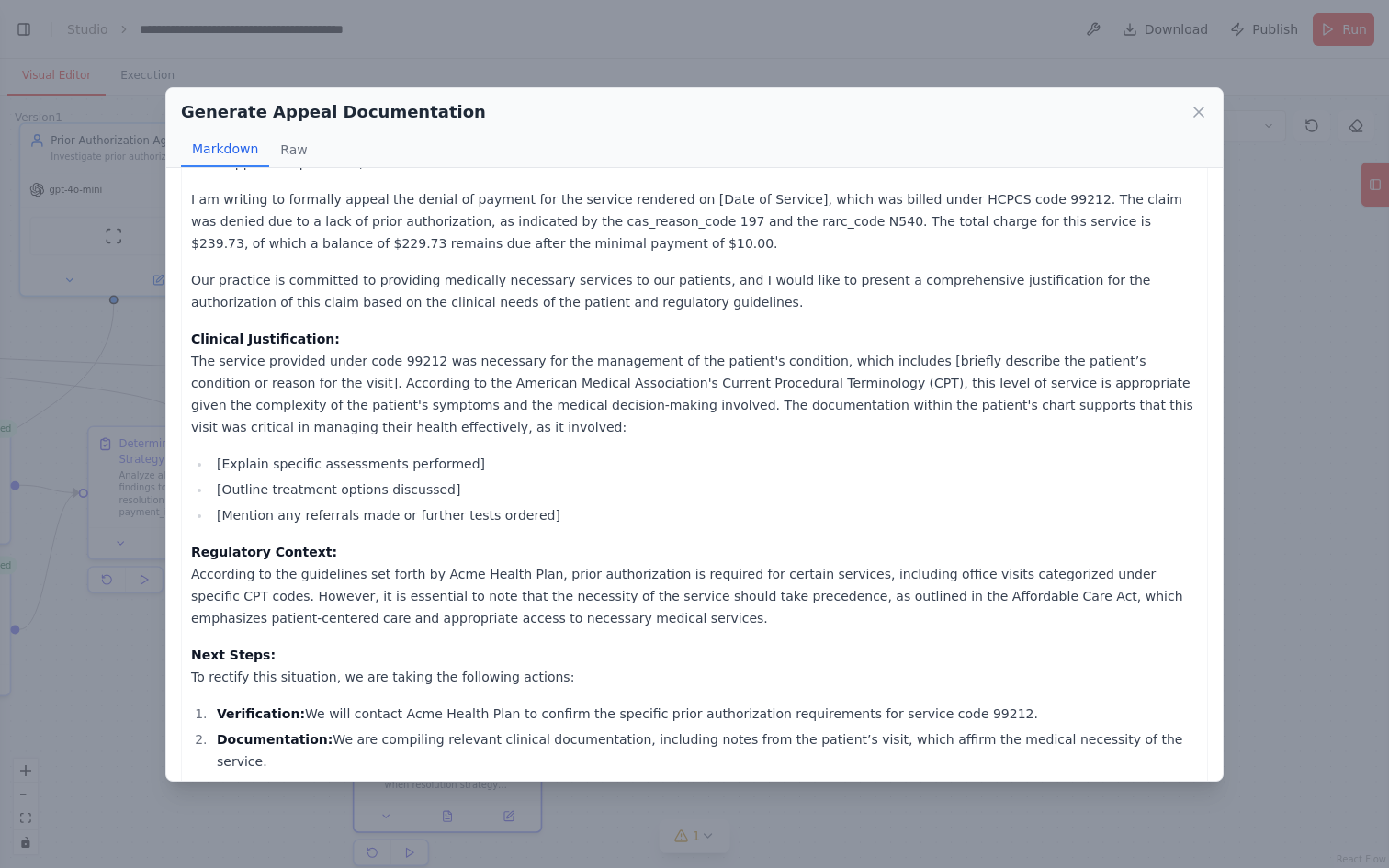
scroll to position [0, 0]
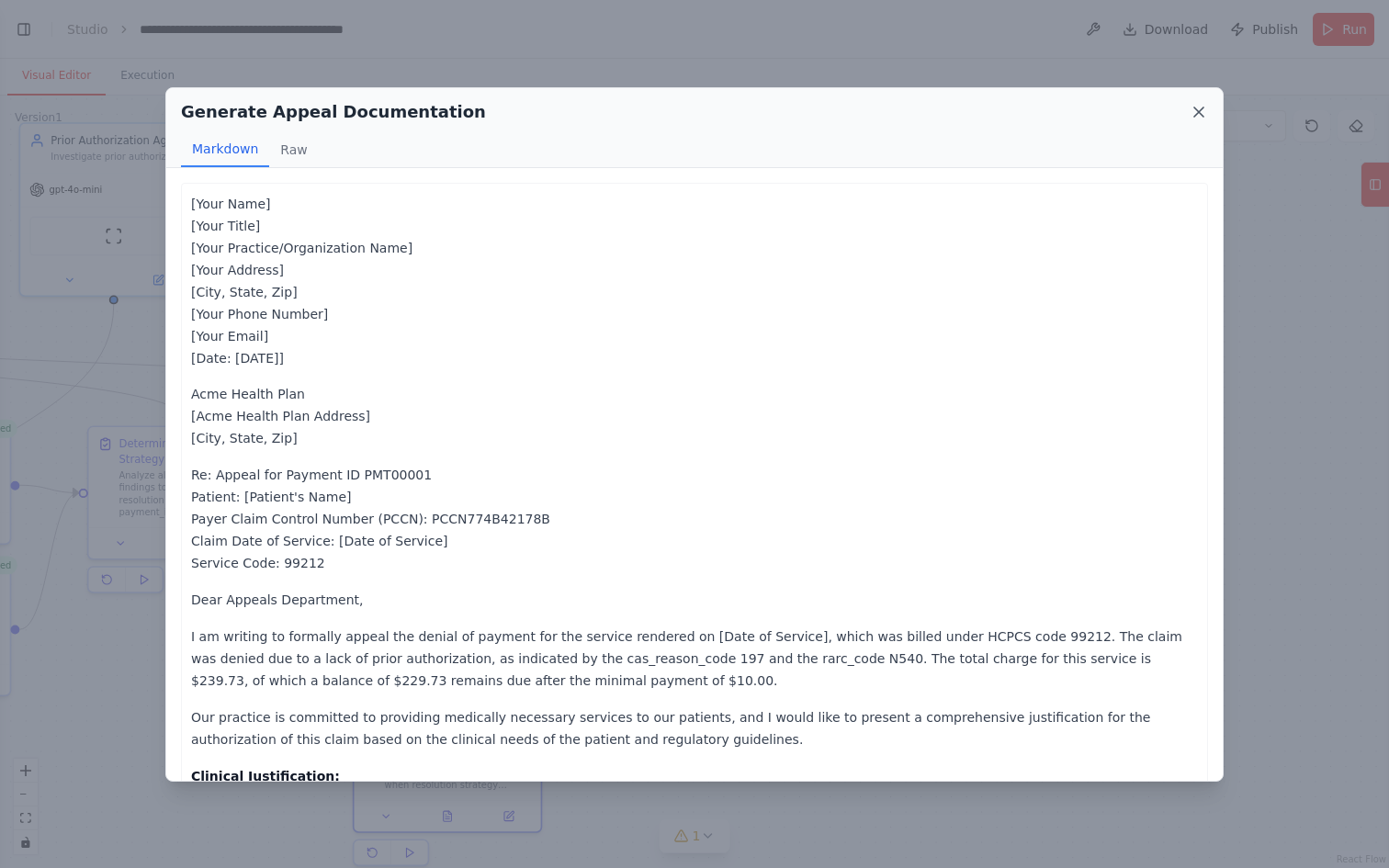
click at [1200, 112] on icon at bounding box center [1198, 111] width 18 height 18
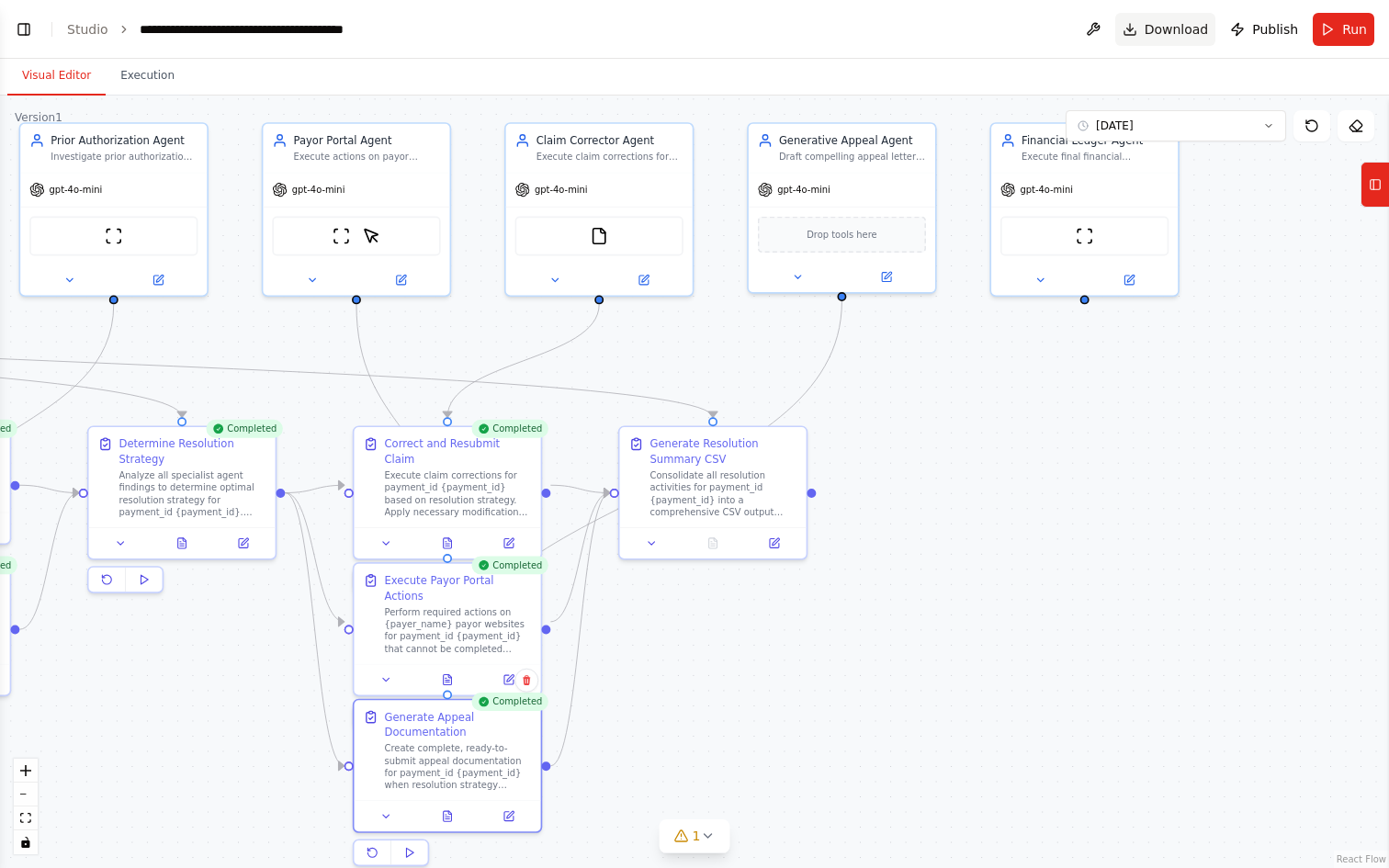
click at [1167, 27] on span "Download" at bounding box center [1177, 29] width 65 height 18
